Goal: Information Seeking & Learning: Learn about a topic

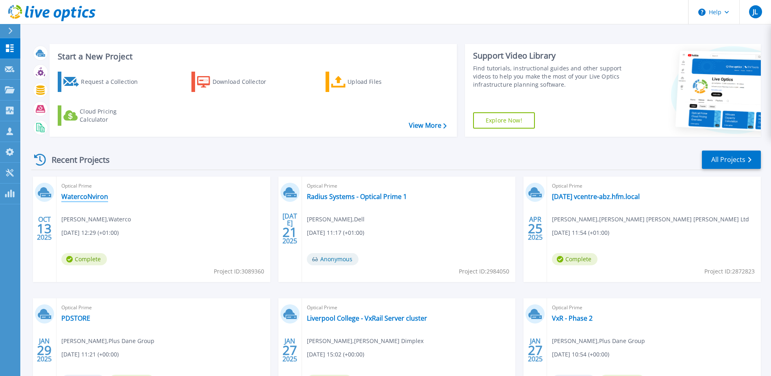
click at [87, 195] on link "WatercoNviron" at bounding box center [84, 196] width 47 height 8
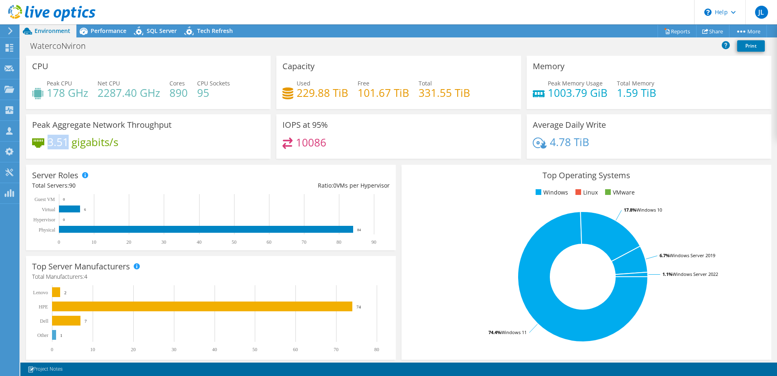
drag, startPoint x: 48, startPoint y: 142, endPoint x: 67, endPoint y: 142, distance: 19.1
click at [67, 142] on h4 "3.51 gigabits/s" at bounding box center [83, 141] width 71 height 9
drag, startPoint x: 67, startPoint y: 142, endPoint x: 40, endPoint y: 146, distance: 27.5
click at [40, 146] on div "3.51 gigabits/s" at bounding box center [148, 145] width 232 height 17
drag, startPoint x: 40, startPoint y: 146, endPoint x: 139, endPoint y: 124, distance: 101.1
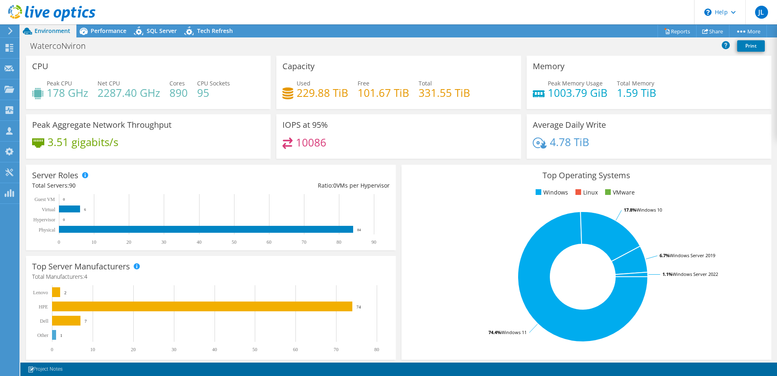
click at [139, 124] on h3 "Peak Aggregate Network Throughput" at bounding box center [101, 124] width 139 height 9
drag, startPoint x: 33, startPoint y: 125, endPoint x: 173, endPoint y: 126, distance: 139.4
click at [173, 126] on div "Peak Aggregate Network Throughput 3.51 gigabits/s" at bounding box center [148, 136] width 245 height 44
drag, startPoint x: 49, startPoint y: 144, endPoint x: 70, endPoint y: 143, distance: 21.6
click at [70, 143] on h4 "3.51 gigabits/s" at bounding box center [83, 141] width 71 height 9
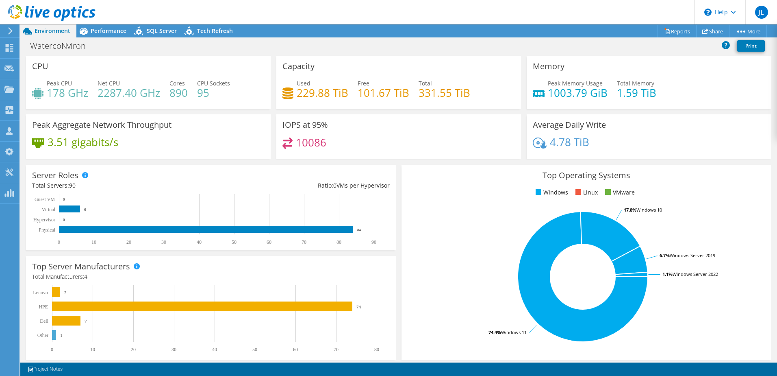
click at [311, 144] on h4 "10086" at bounding box center [311, 142] width 30 height 9
drag, startPoint x: 356, startPoint y: 92, endPoint x: 407, endPoint y: 94, distance: 50.4
click at [407, 94] on div "Used 229.88 TiB Free 101.67 TiB Total 331.55 TiB" at bounding box center [398, 92] width 232 height 26
click at [297, 90] on h4 "229.88 TiB" at bounding box center [323, 92] width 52 height 9
drag, startPoint x: 295, startPoint y: 90, endPoint x: 337, endPoint y: 91, distance: 42.3
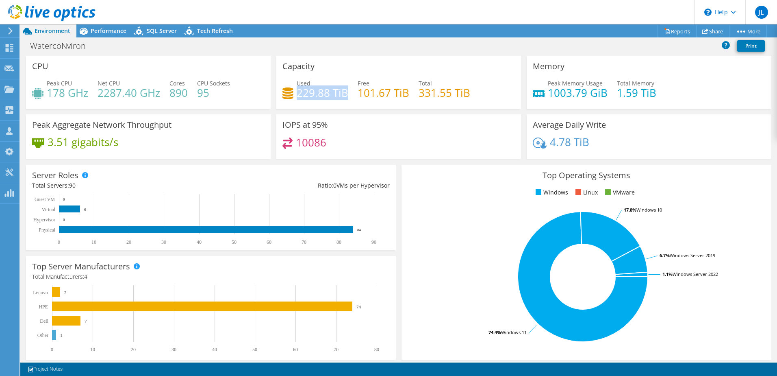
click at [337, 91] on h4 "229.88 TiB" at bounding box center [323, 92] width 52 height 9
drag, startPoint x: 546, startPoint y: 89, endPoint x: 604, endPoint y: 89, distance: 58.1
click at [604, 89] on div "Peak Memory Usage 1003.79 GiB Total Memory 1.59 TiB" at bounding box center [649, 92] width 232 height 26
drag, startPoint x: 604, startPoint y: 89, endPoint x: 556, endPoint y: 86, distance: 48.1
click at [556, 88] on h4 "1003.79 GiB" at bounding box center [578, 92] width 60 height 9
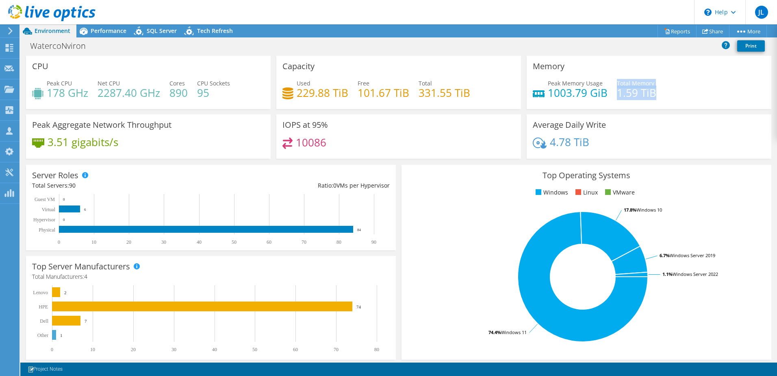
drag, startPoint x: 612, startPoint y: 94, endPoint x: 650, endPoint y: 96, distance: 38.7
click at [650, 96] on div "Peak Memory Usage 1003.79 GiB Total Memory 1.59 TiB" at bounding box center [649, 92] width 232 height 26
click at [568, 89] on h4 "1003.79 GiB" at bounding box center [578, 92] width 60 height 9
drag, startPoint x: 567, startPoint y: 91, endPoint x: 545, endPoint y: 90, distance: 22.0
click at [548, 90] on h4 "1003.79 GiB" at bounding box center [578, 92] width 60 height 9
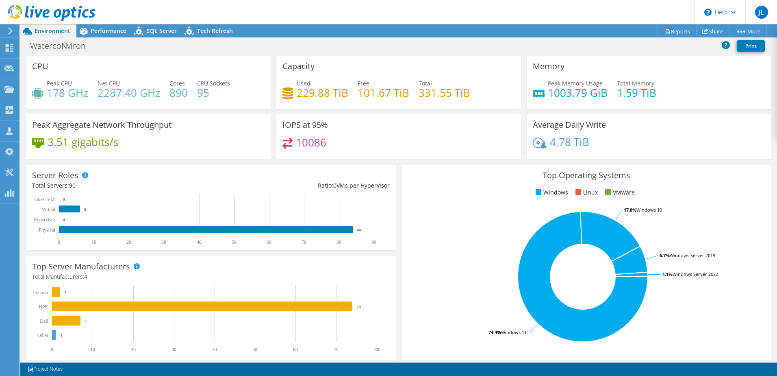
drag, startPoint x: 545, startPoint y: 90, endPoint x: 604, endPoint y: 91, distance: 58.9
click at [604, 91] on div "Peak Memory Usage 1003.79 GiB Total Memory 1.59 TiB" at bounding box center [649, 92] width 232 height 26
drag, startPoint x: 602, startPoint y: 93, endPoint x: 544, endPoint y: 90, distance: 58.2
click at [548, 90] on h4 "1003.79 GiB" at bounding box center [578, 92] width 60 height 9
drag, startPoint x: 544, startPoint y: 90, endPoint x: 532, endPoint y: 93, distance: 11.6
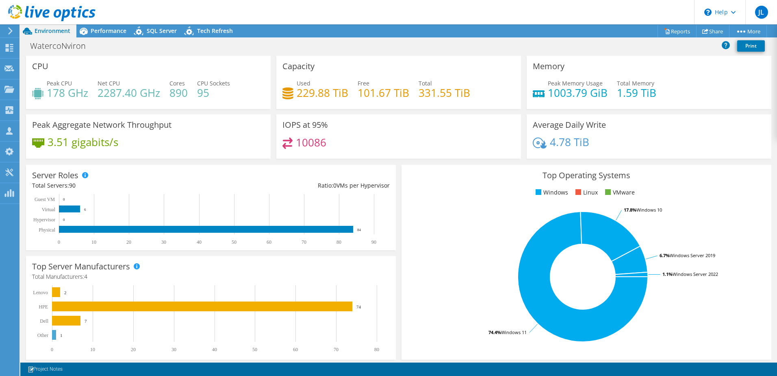
click at [533, 93] on icon at bounding box center [539, 93] width 12 height 7
click at [548, 83] on span "Peak Memory Usage" at bounding box center [575, 83] width 55 height 8
click at [563, 88] on h4 "1003.79 GiB" at bounding box center [578, 92] width 60 height 9
click at [590, 84] on span "Peak Memory Usage" at bounding box center [575, 83] width 55 height 8
click at [602, 92] on h4 "1003.79 GiB" at bounding box center [578, 92] width 60 height 9
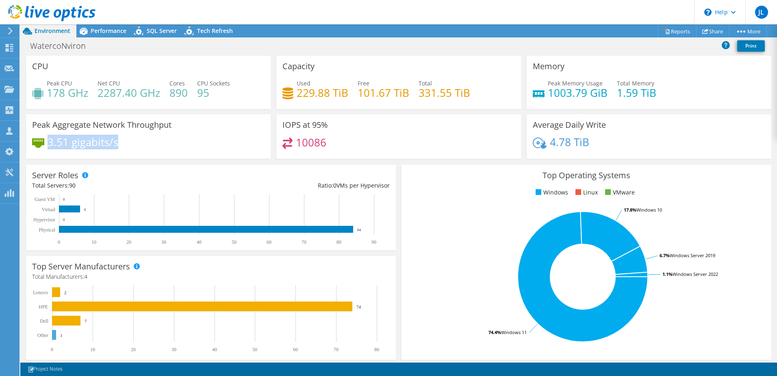
drag, startPoint x: 49, startPoint y: 141, endPoint x: 122, endPoint y: 138, distance: 73.2
click at [122, 138] on div "3.51 gigabits/s" at bounding box center [148, 145] width 232 height 17
drag, startPoint x: 122, startPoint y: 138, endPoint x: 254, endPoint y: 129, distance: 132.4
click at [254, 129] on div "Peak Aggregate Network Throughput 3.51 gigabits/s" at bounding box center [148, 136] width 245 height 44
drag, startPoint x: 48, startPoint y: 93, endPoint x: 89, endPoint y: 93, distance: 41.1
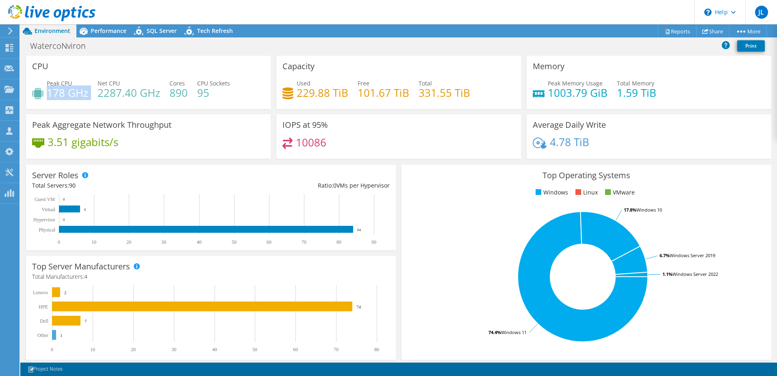
click at [89, 93] on div "Peak CPU 178 GHz Net CPU 2287.40 GHz Cores 890 CPU Sockets 95" at bounding box center [148, 92] width 232 height 26
drag, startPoint x: 89, startPoint y: 93, endPoint x: 63, endPoint y: 92, distance: 25.7
click at [63, 92] on h4 "178 GHz" at bounding box center [67, 92] width 41 height 9
drag, startPoint x: 98, startPoint y: 93, endPoint x: 159, endPoint y: 94, distance: 61.0
click at [159, 94] on h4 "2287.40 GHz" at bounding box center [129, 92] width 63 height 9
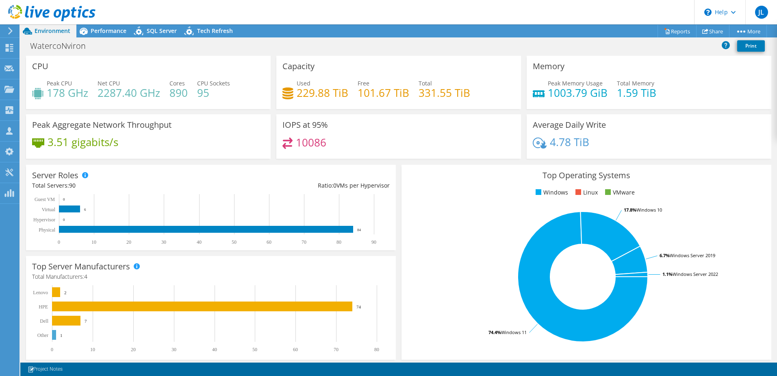
drag, startPoint x: 159, startPoint y: 94, endPoint x: 169, endPoint y: 94, distance: 11.0
click at [169, 94] on h4 "890" at bounding box center [178, 92] width 18 height 9
drag, startPoint x: 170, startPoint y: 93, endPoint x: 187, endPoint y: 95, distance: 17.6
click at [187, 95] on div "Peak CPU 178 GHz Net CPU 2287.40 GHz Cores 890 CPU Sockets 95" at bounding box center [148, 92] width 232 height 26
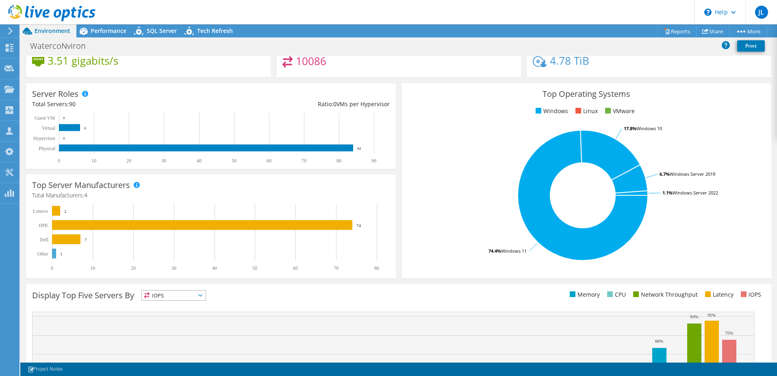
scroll to position [167, 0]
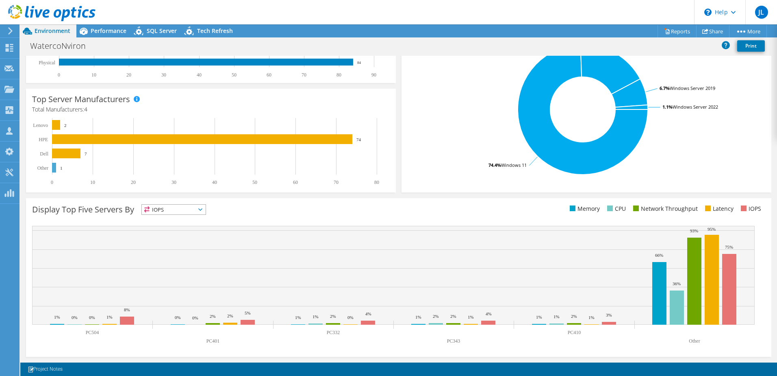
click at [181, 211] on span "IOPS" at bounding box center [174, 209] width 64 height 10
click at [170, 254] on li "Network Throughput" at bounding box center [174, 253] width 64 height 11
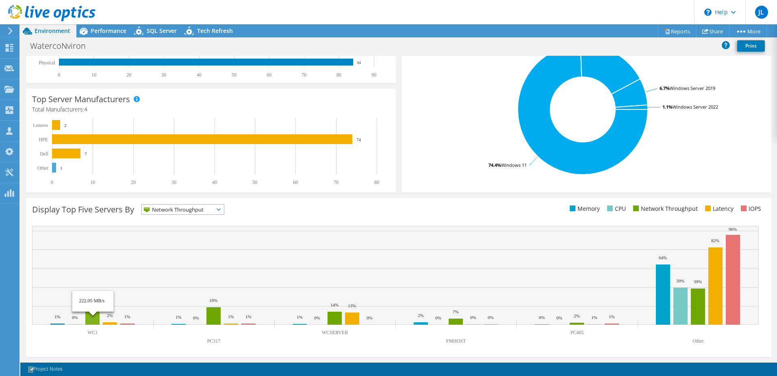
click at [92, 318] on rect at bounding box center [92, 315] width 14 height 19
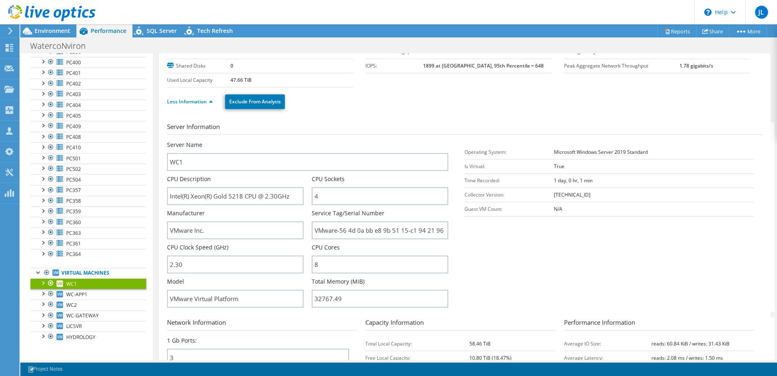
scroll to position [0, 0]
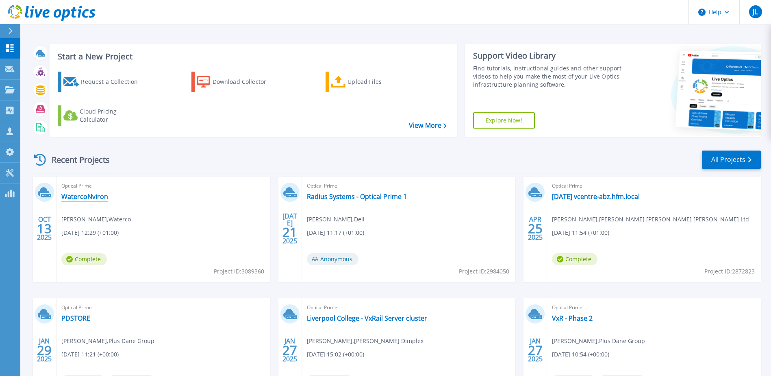
click at [86, 199] on link "WatercoNviron" at bounding box center [84, 196] width 47 height 8
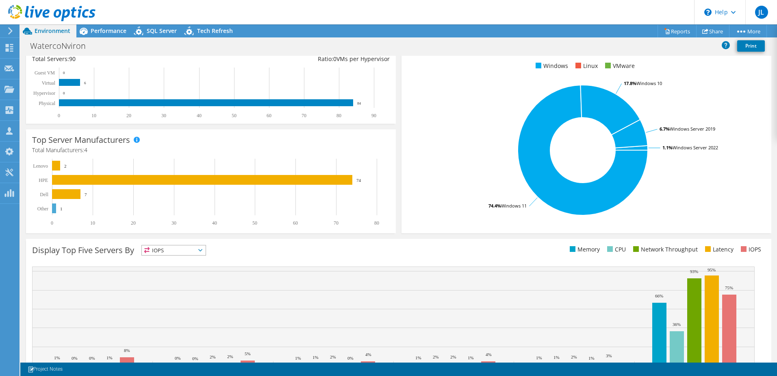
scroll to position [45, 0]
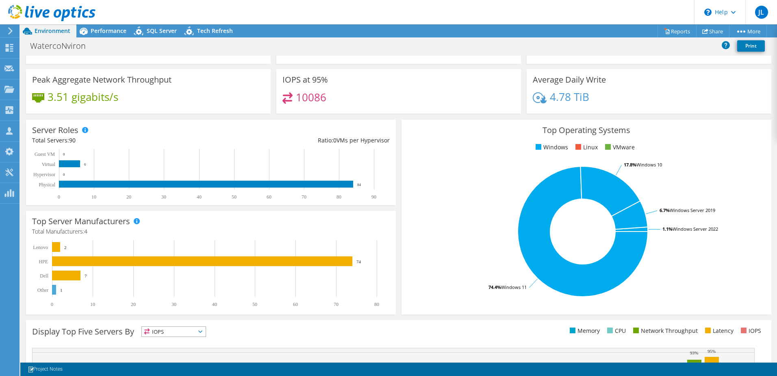
click at [161, 330] on span "IOPS" at bounding box center [174, 331] width 64 height 10
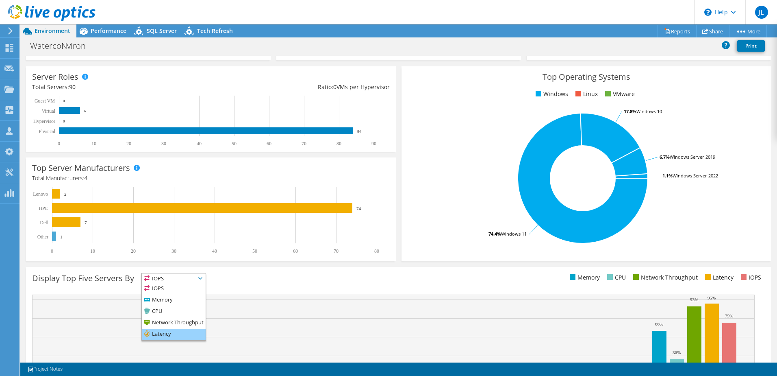
scroll to position [126, 0]
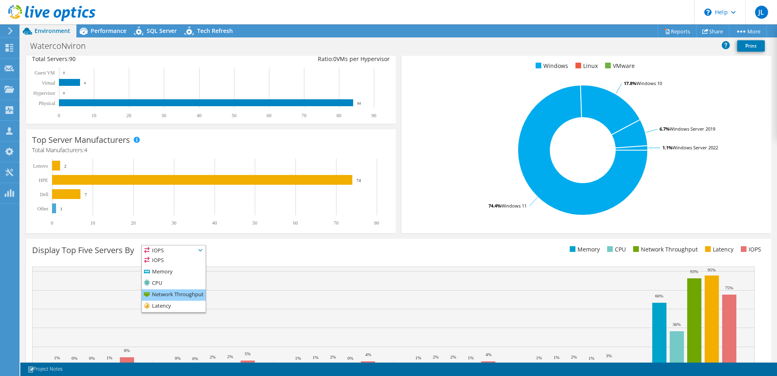
click at [160, 295] on li "Network Throughput" at bounding box center [174, 294] width 64 height 11
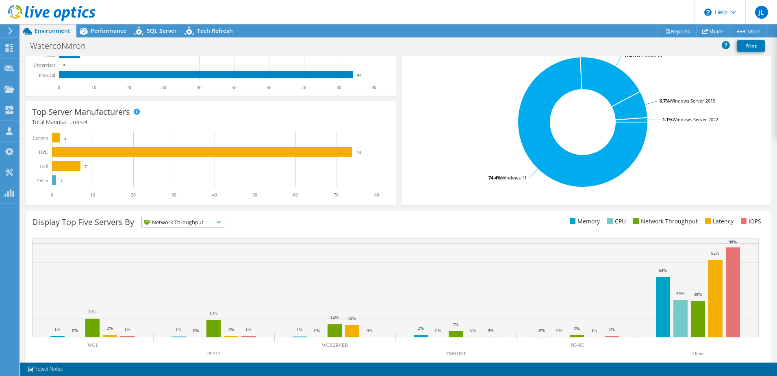
scroll to position [167, 0]
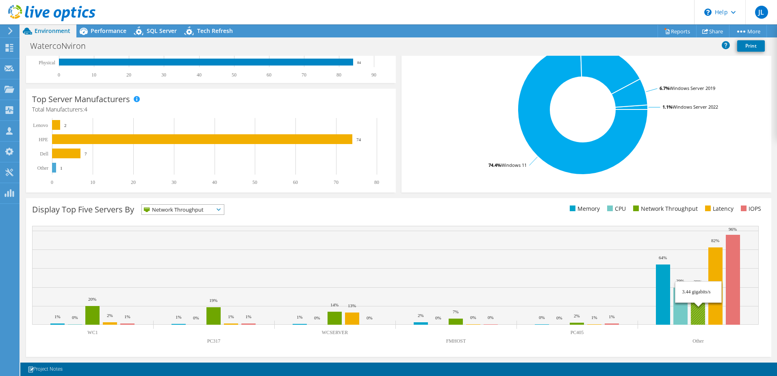
click at [697, 310] on rect at bounding box center [698, 306] width 14 height 36
click at [699, 313] on rect at bounding box center [698, 306] width 14 height 36
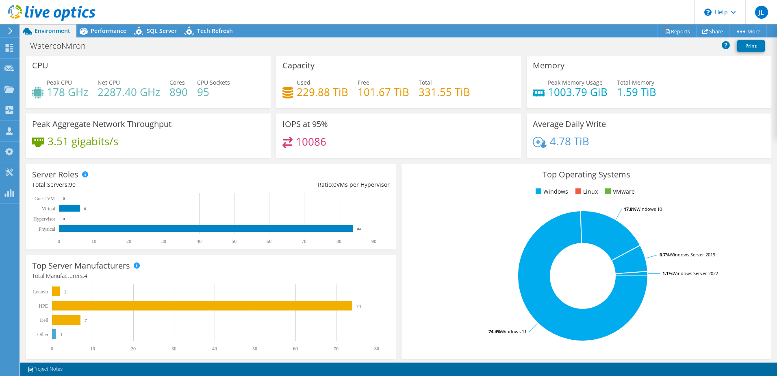
scroll to position [0, 0]
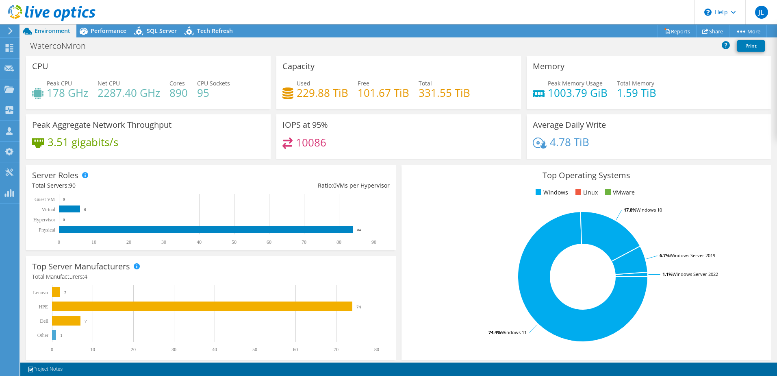
click at [71, 141] on h4 "3.51 gigabits/s" at bounding box center [83, 141] width 71 height 9
click at [613, 195] on li "VMware" at bounding box center [619, 192] width 32 height 9
click at [607, 193] on li "VMware" at bounding box center [619, 192] width 32 height 9
drag, startPoint x: 607, startPoint y: 193, endPoint x: 580, endPoint y: 191, distance: 27.7
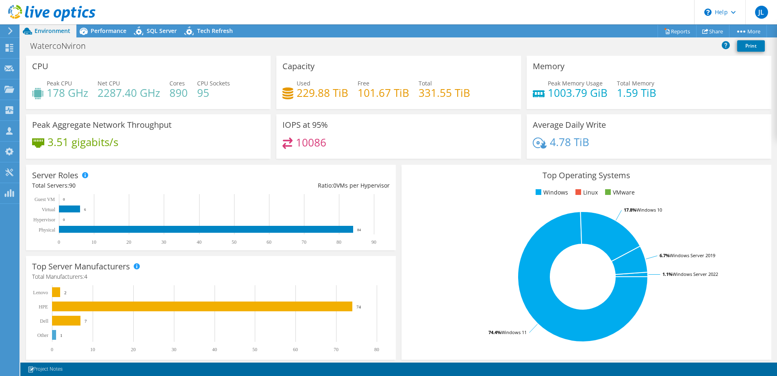
click at [580, 191] on li "Linux" at bounding box center [585, 192] width 24 height 9
click at [540, 191] on li "Windows" at bounding box center [551, 192] width 35 height 9
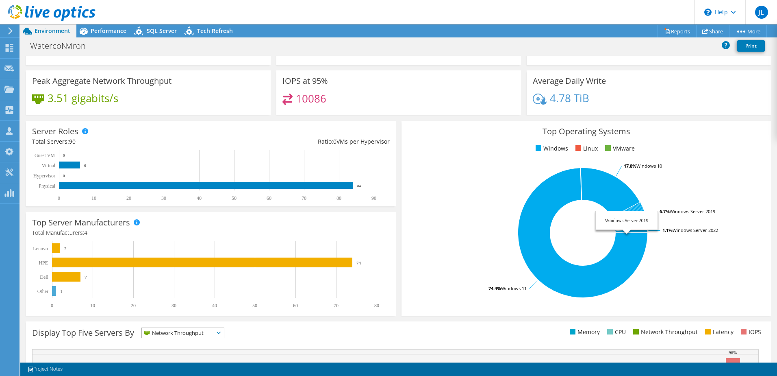
scroll to position [122, 0]
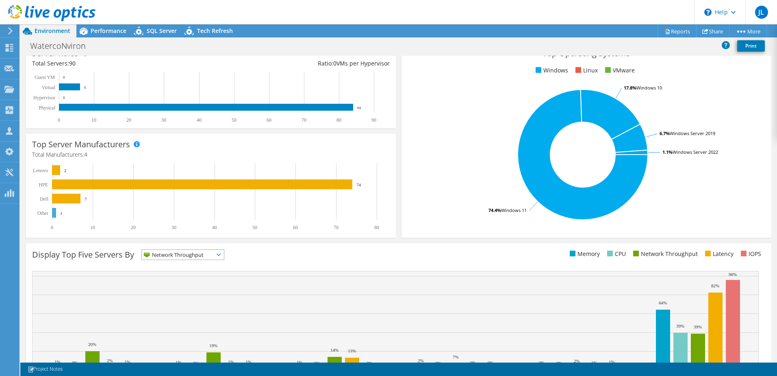
click at [652, 254] on li "Network Throughput" at bounding box center [664, 253] width 67 height 9
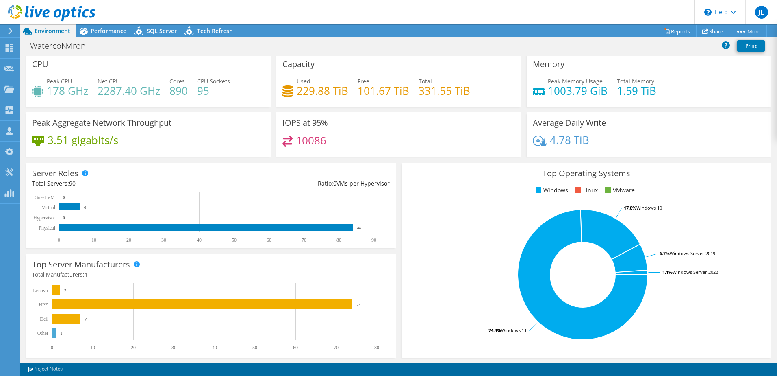
scroll to position [0, 0]
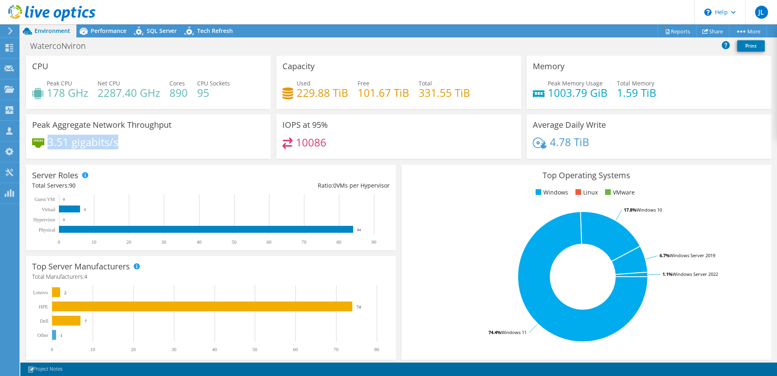
drag, startPoint x: 119, startPoint y: 140, endPoint x: 48, endPoint y: 145, distance: 71.3
click at [48, 145] on div "3.51 gigabits/s" at bounding box center [148, 145] width 232 height 17
drag, startPoint x: 48, startPoint y: 145, endPoint x: 136, endPoint y: 146, distance: 88.2
click at [136, 146] on div "3.51 gigabits/s" at bounding box center [148, 145] width 232 height 17
click at [156, 30] on span "SQL Server" at bounding box center [162, 31] width 30 height 8
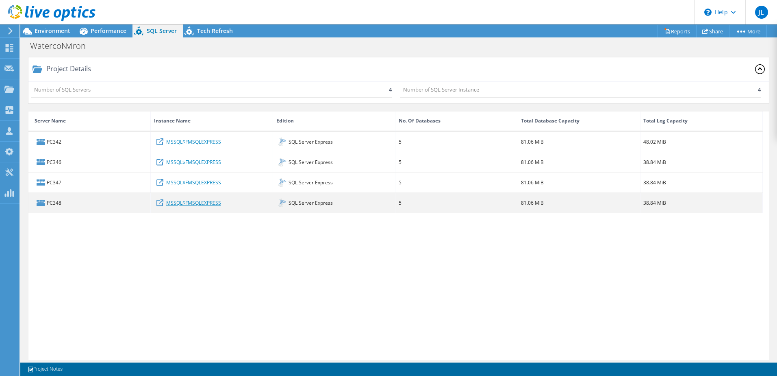
click at [182, 206] on link "MSSQL$FMSQLEXPRESS" at bounding box center [193, 202] width 55 height 9
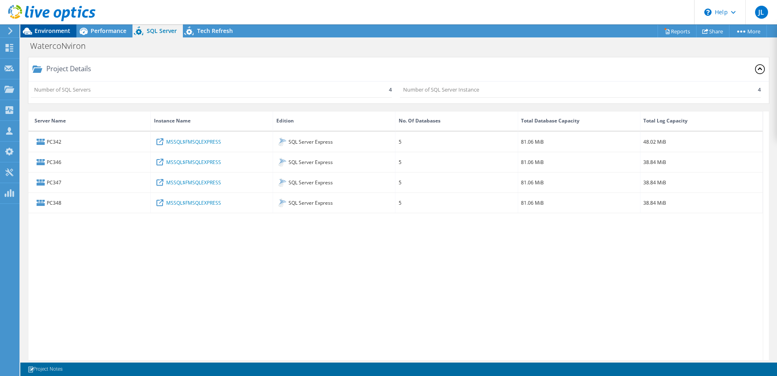
click at [32, 30] on icon at bounding box center [27, 31] width 14 height 14
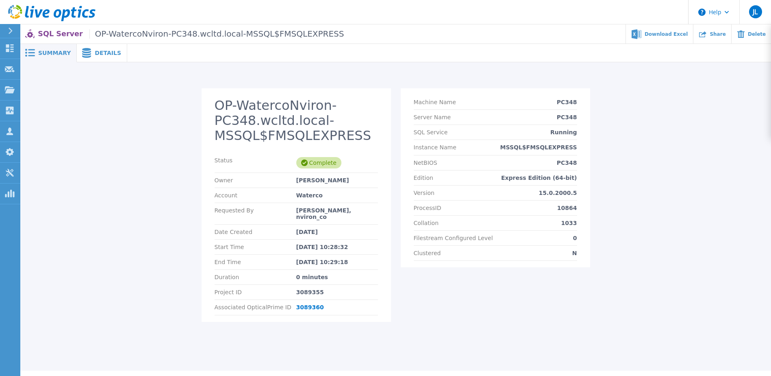
click at [102, 55] on span "Details" at bounding box center [108, 53] width 26 height 6
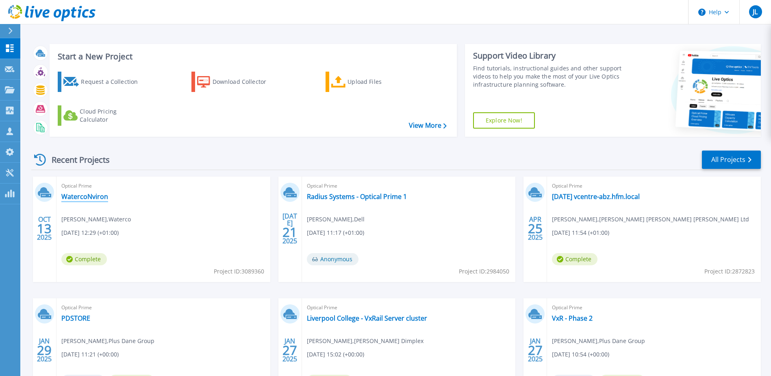
click at [80, 195] on link "WatercoNviron" at bounding box center [84, 196] width 47 height 8
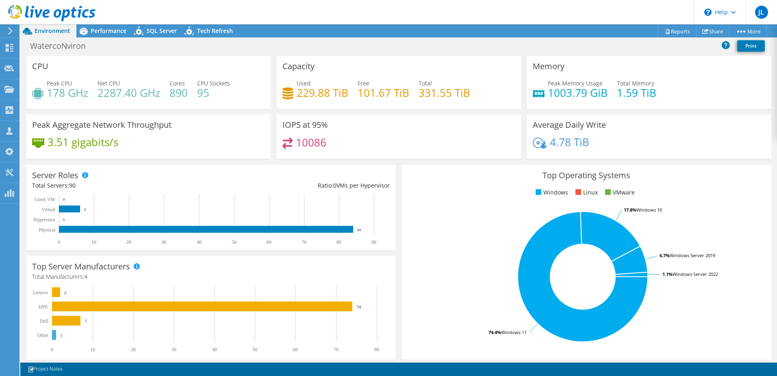
click at [304, 139] on h4 "10086" at bounding box center [311, 142] width 30 height 9
click at [109, 31] on span "Performance" at bounding box center [109, 31] width 36 height 8
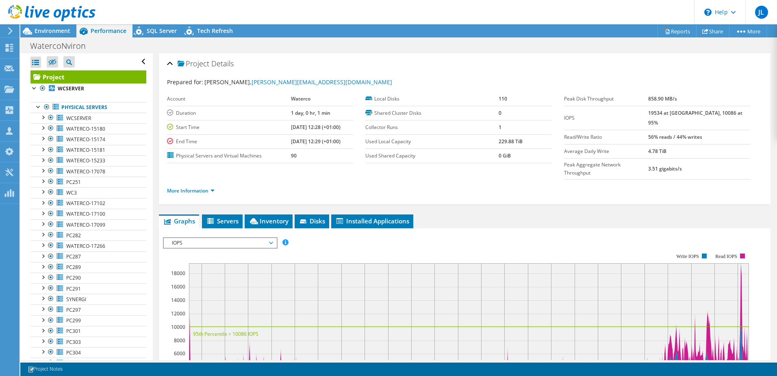
click at [46, 79] on link "Project" at bounding box center [88, 76] width 116 height 13
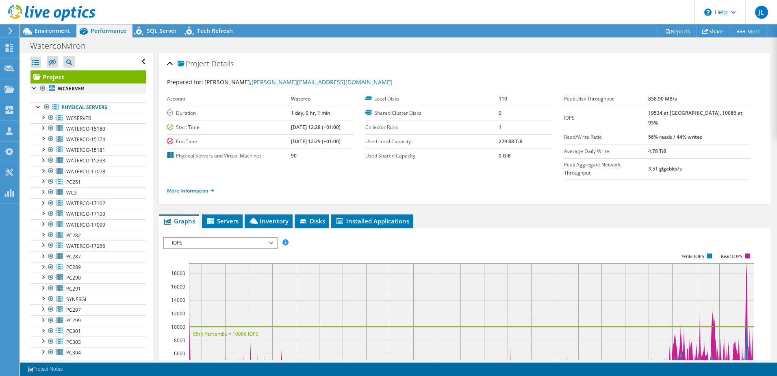
click at [31, 89] on div at bounding box center [34, 87] width 8 height 8
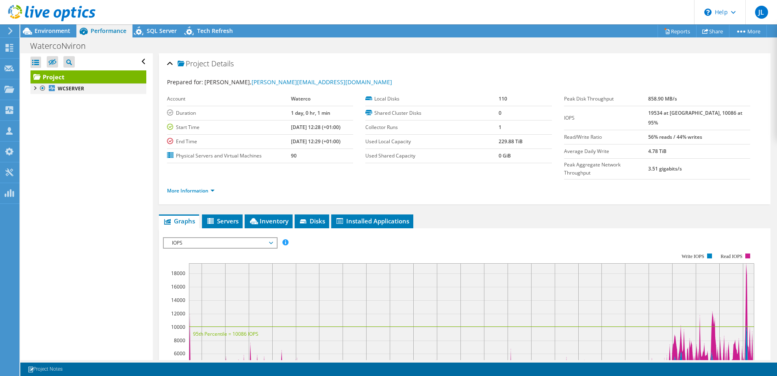
click at [34, 88] on div at bounding box center [34, 87] width 8 height 8
